Goal: Transaction & Acquisition: Purchase product/service

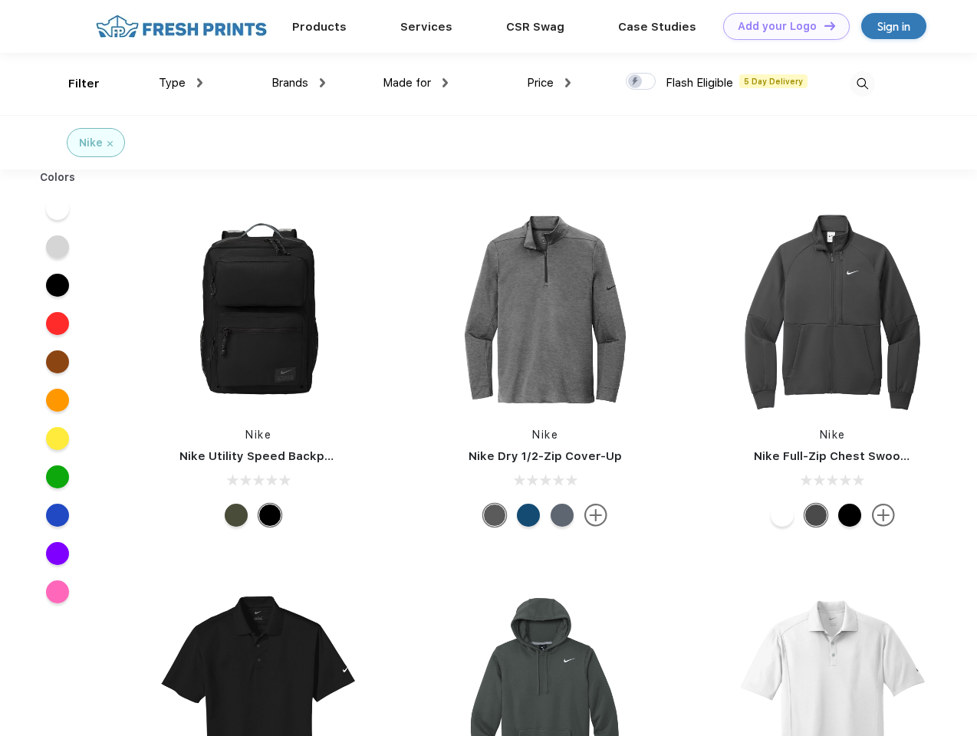
click at [781, 26] on link "Add your Logo Design Tool" at bounding box center [786, 26] width 127 height 27
click at [0, 0] on div "Design Tool" at bounding box center [0, 0] width 0 height 0
click at [823, 25] on link "Add your Logo Design Tool" at bounding box center [786, 26] width 127 height 27
click at [74, 84] on div "Filter" at bounding box center [83, 84] width 31 height 18
click at [181, 83] on span "Type" at bounding box center [172, 83] width 27 height 14
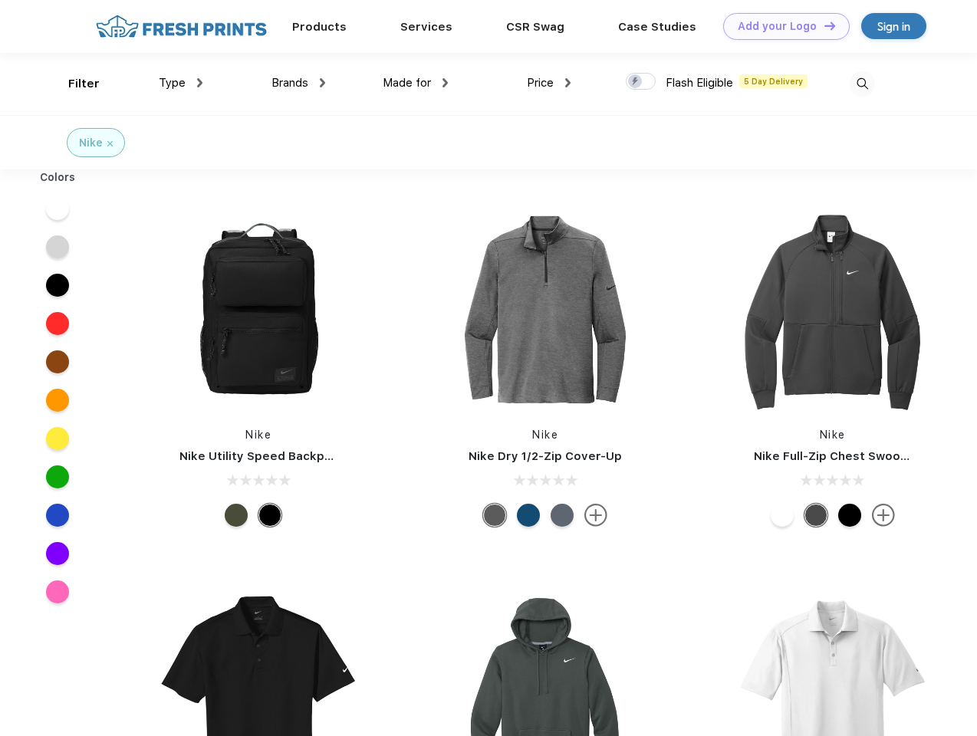
click at [298, 83] on span "Brands" at bounding box center [290, 83] width 37 height 14
click at [416, 83] on span "Made for" at bounding box center [407, 83] width 48 height 14
click at [549, 83] on span "Price" at bounding box center [540, 83] width 27 height 14
click at [641, 82] on div at bounding box center [641, 81] width 30 height 17
click at [636, 82] on input "checkbox" at bounding box center [631, 77] width 10 height 10
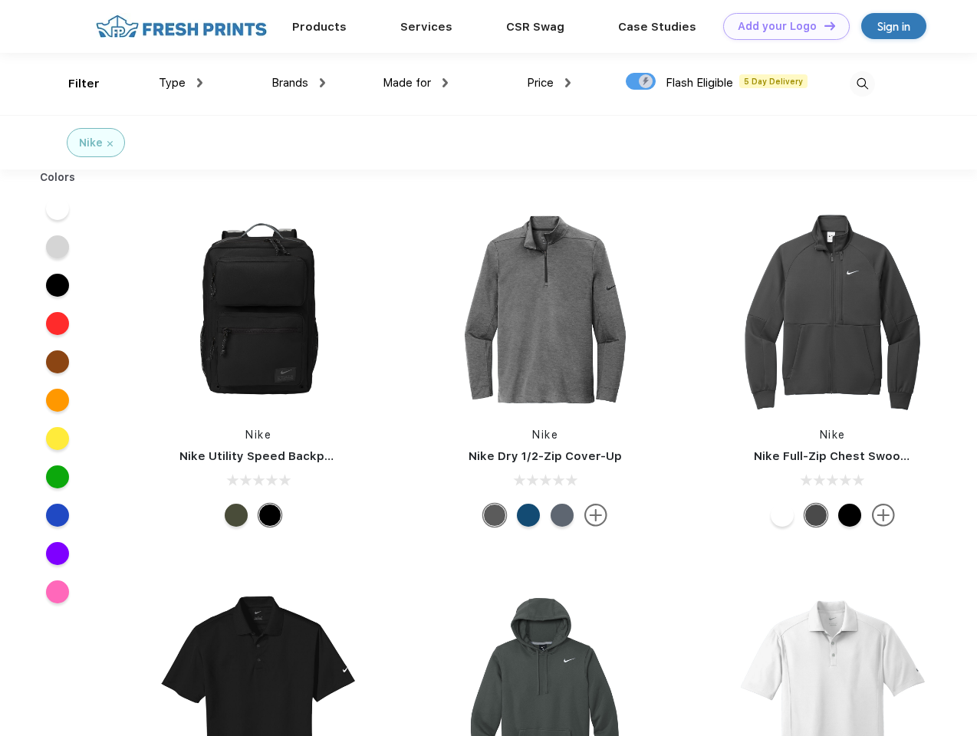
click at [862, 84] on img at bounding box center [862, 83] width 25 height 25
